Goal: Communication & Community: Answer question/provide support

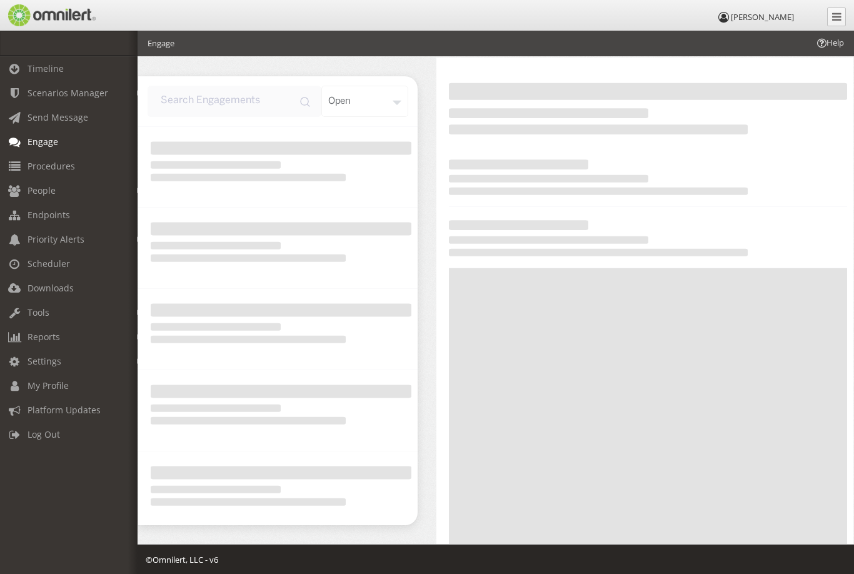
click at [58, 158] on link "Procedures" at bounding box center [74, 166] width 149 height 24
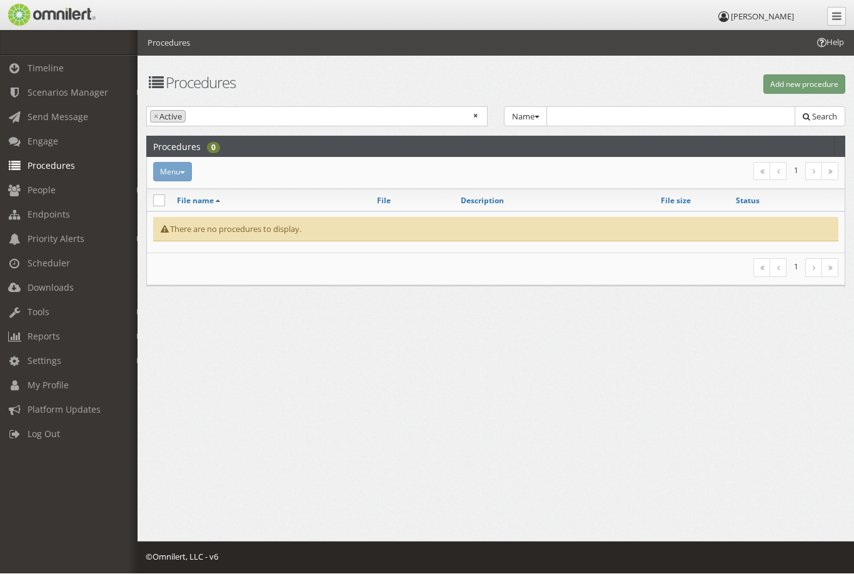
click at [88, 88] on span "Scenarios Manager" at bounding box center [68, 93] width 81 height 12
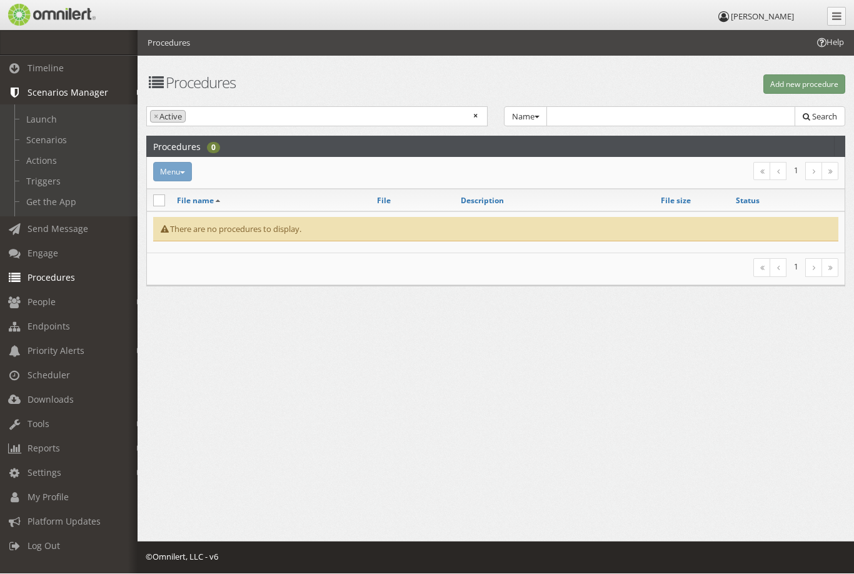
click at [49, 165] on link "Actions" at bounding box center [74, 161] width 149 height 21
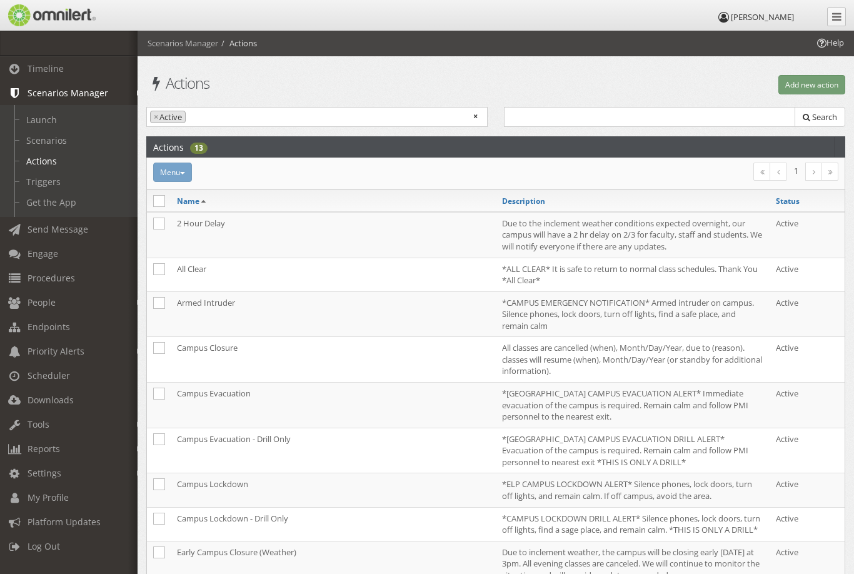
click at [217, 269] on td "All Clear" at bounding box center [333, 275] width 325 height 34
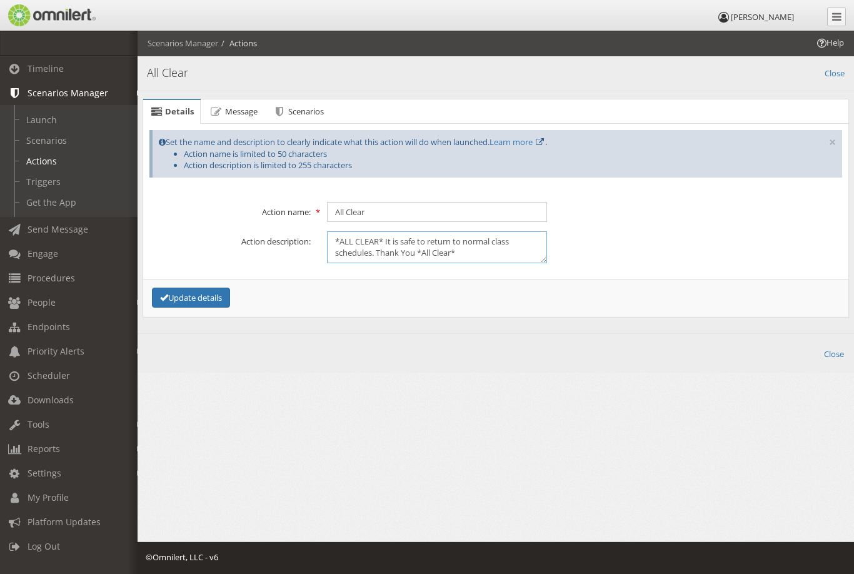
click at [347, 244] on textarea "*ALL CLEAR* It is safe to return to normal class schedules. Thank You *All Clea…" at bounding box center [437, 247] width 220 height 32
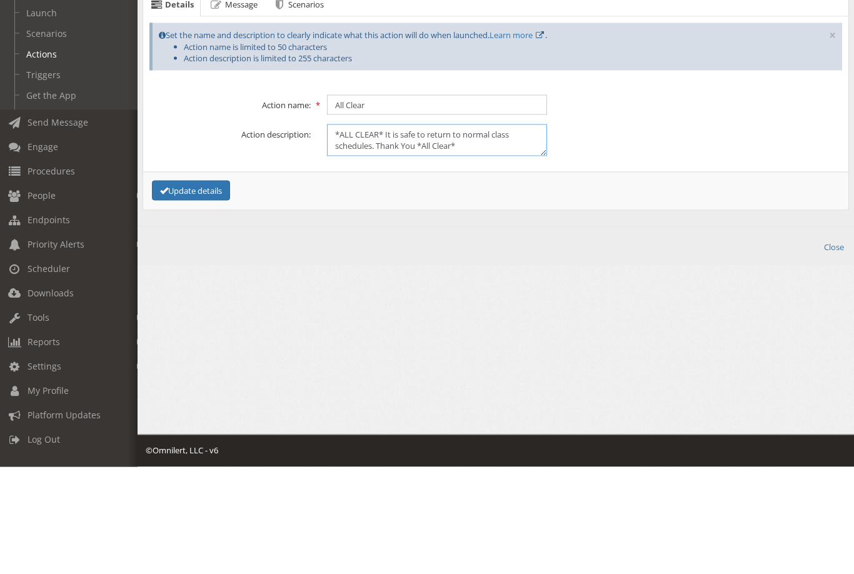
click at [335, 231] on textarea "*ALL CLEAR* It is safe to return to normal class schedules. Thank You *All Clea…" at bounding box center [437, 247] width 220 height 32
click at [78, 223] on span "Send Message" at bounding box center [58, 229] width 61 height 12
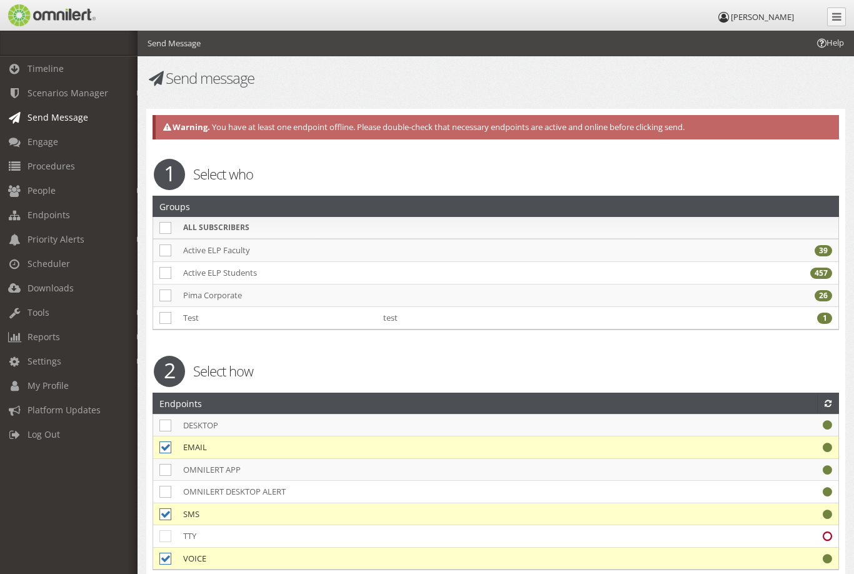
click at [176, 239] on td at bounding box center [165, 250] width 24 height 23
click at [171, 239] on td at bounding box center [165, 250] width 24 height 23
click at [174, 243] on td at bounding box center [165, 250] width 24 height 23
click at [171, 246] on icon at bounding box center [165, 251] width 12 height 12
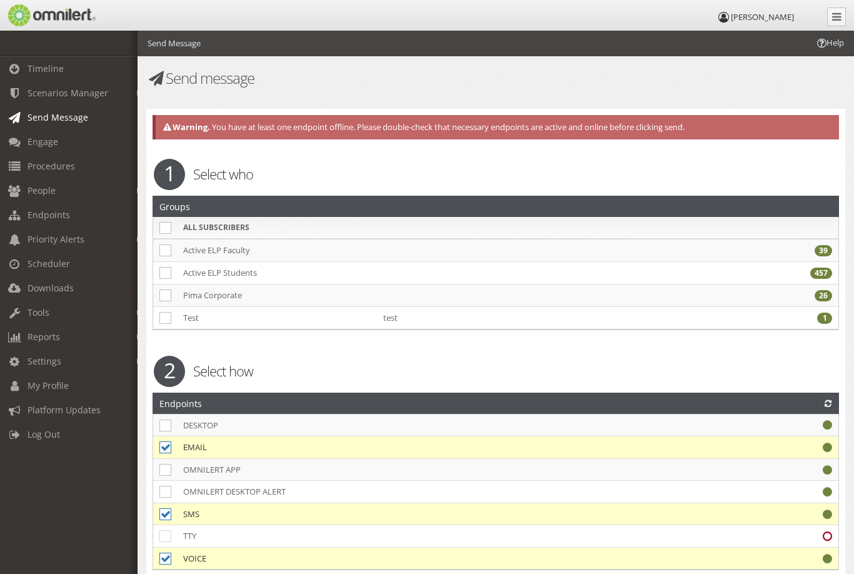
checkbox input "true"
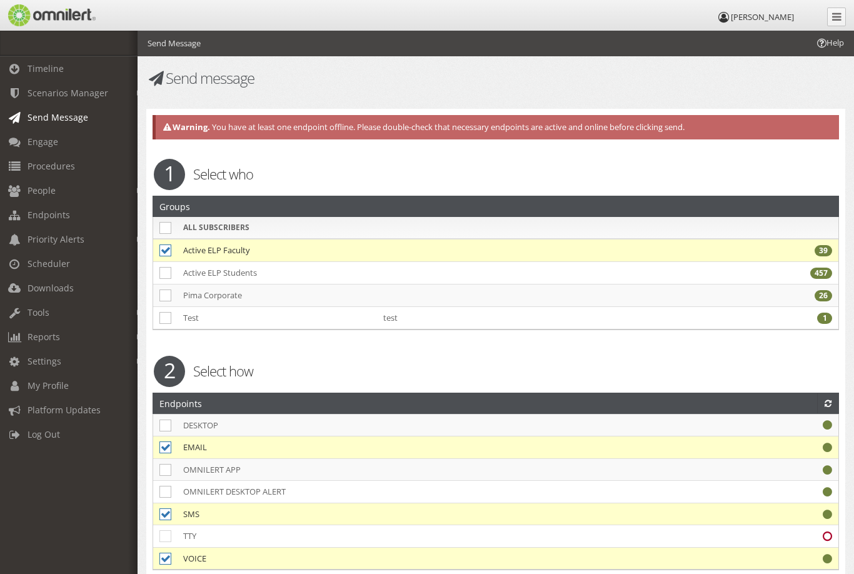
click at [168, 275] on icon at bounding box center [165, 273] width 12 height 12
checkbox input "true"
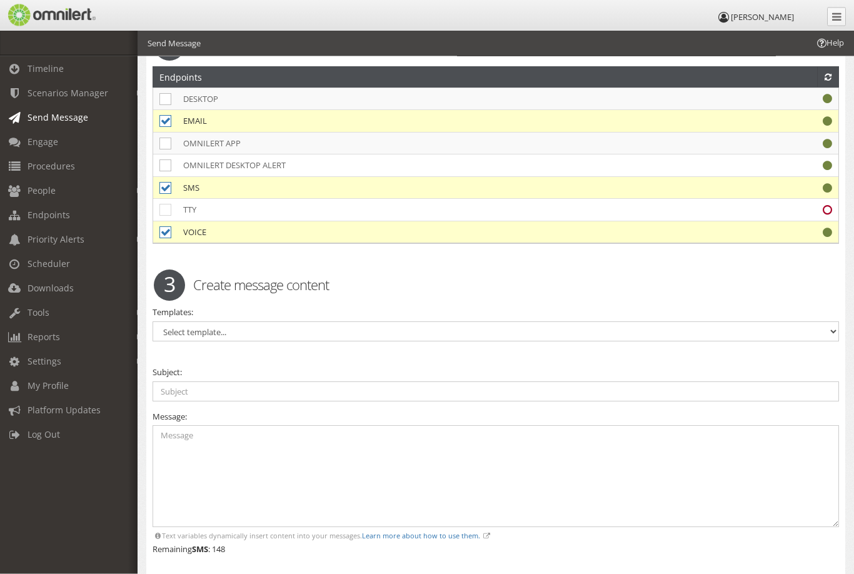
scroll to position [330, 0]
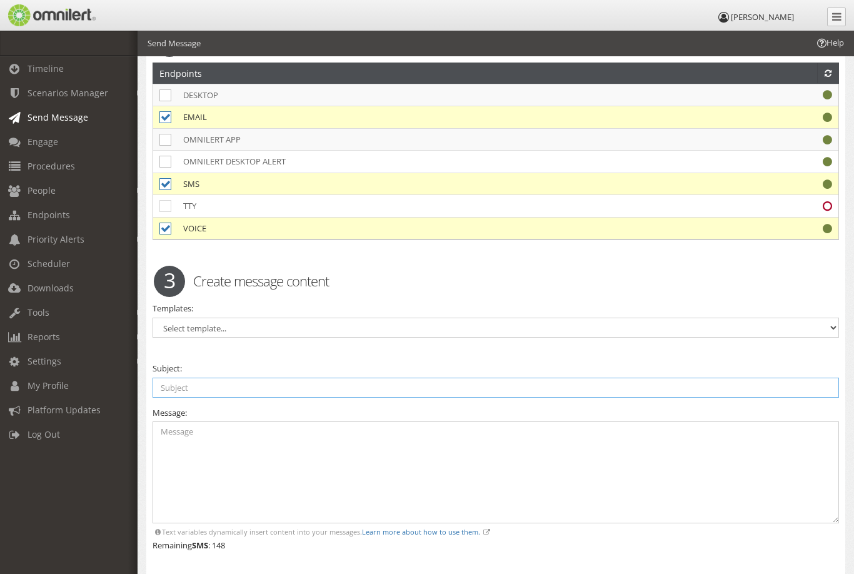
click at [317, 385] on input "text" at bounding box center [496, 388] width 687 height 20
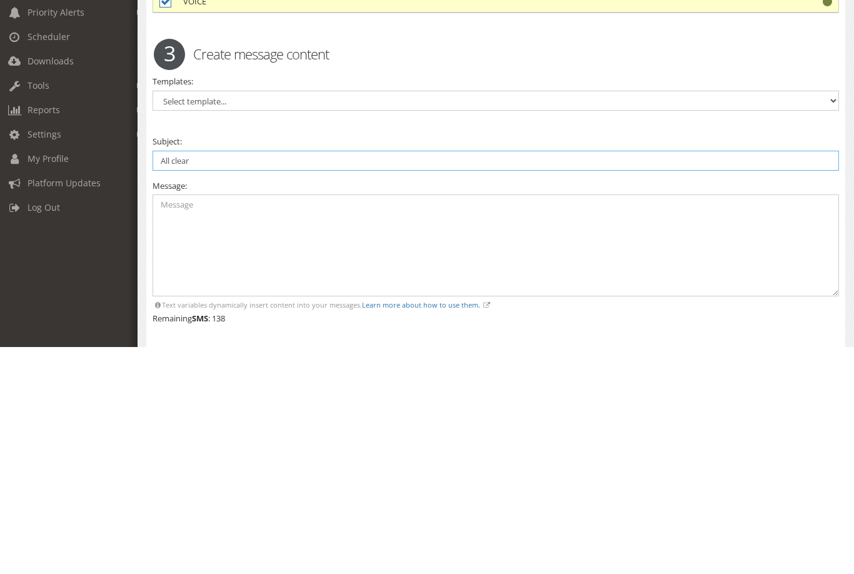
type input "All clear"
click at [335, 421] on textarea at bounding box center [496, 472] width 687 height 102
click at [333, 421] on textarea at bounding box center [496, 472] width 687 height 102
click at [329, 421] on textarea at bounding box center [496, 472] width 687 height 102
paste textarea "*ALL CLEAR* It is safe to return to normal class schedules. Thank You *All Clea…"
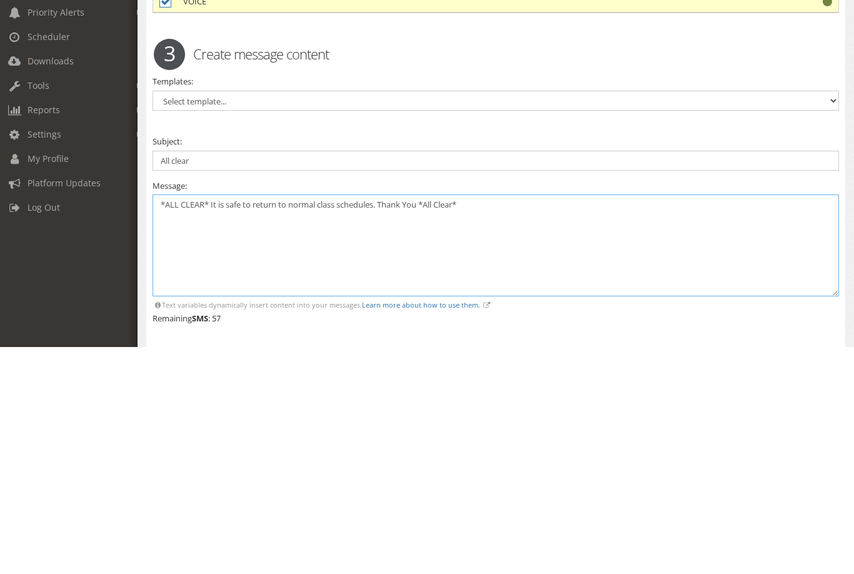
type textarea "*ALL CLEAR* It is safe to return to normal class schedules. Thank You *All Clea…"
click at [158, 378] on input "All clear" at bounding box center [496, 388] width 687 height 20
click at [224, 378] on input "*All clear" at bounding box center [496, 388] width 687 height 20
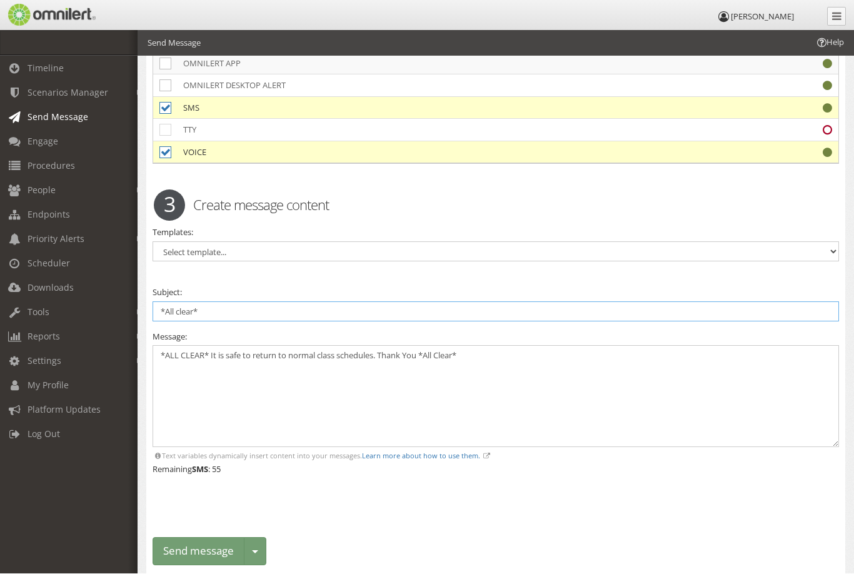
type input "*All clear*"
click at [218, 542] on button "Send message" at bounding box center [199, 552] width 92 height 28
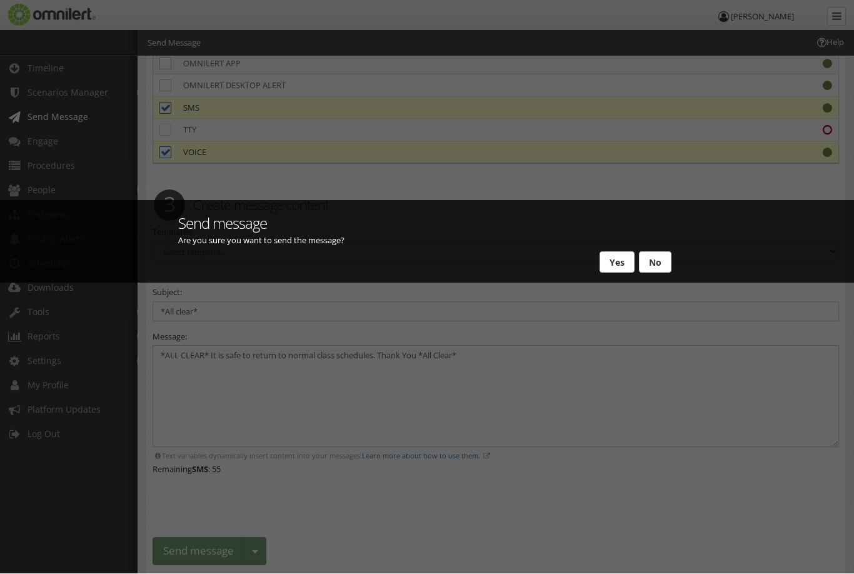
click at [617, 273] on button "Yes" at bounding box center [617, 262] width 35 height 21
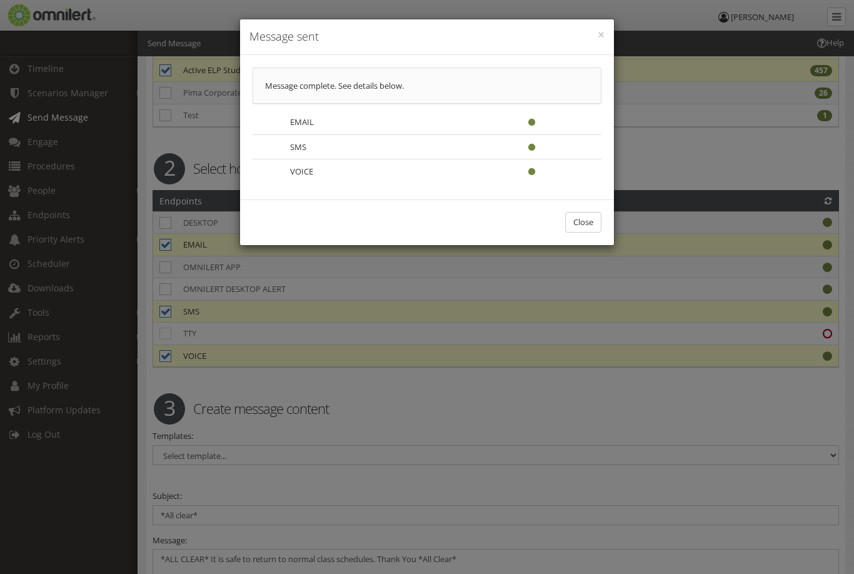
scroll to position [0, 0]
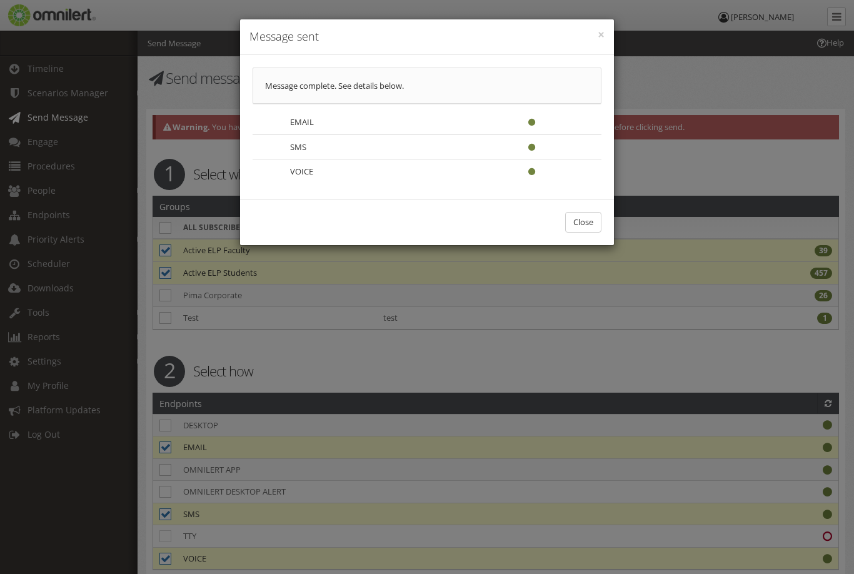
click at [598, 228] on button "Close" at bounding box center [583, 222] width 36 height 21
